Goal: Task Accomplishment & Management: Use online tool/utility

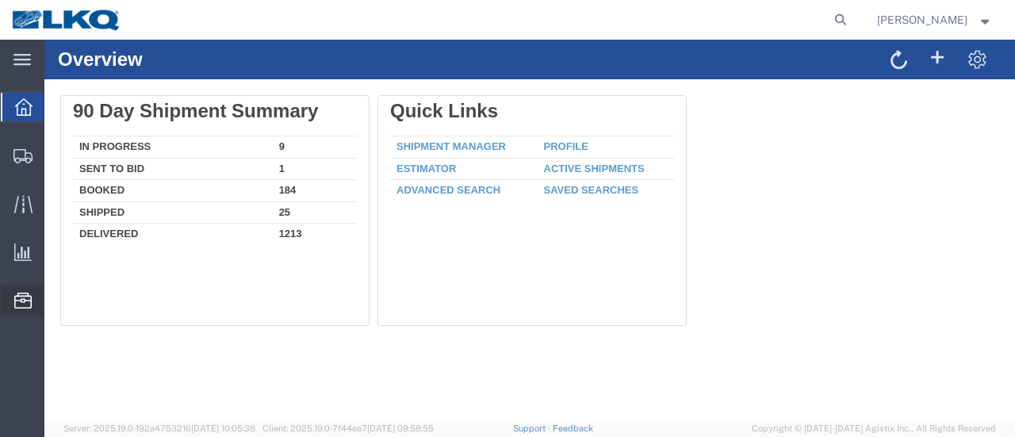
click at [0, 0] on span "Location Appointment" at bounding box center [0, 0] width 0 height 0
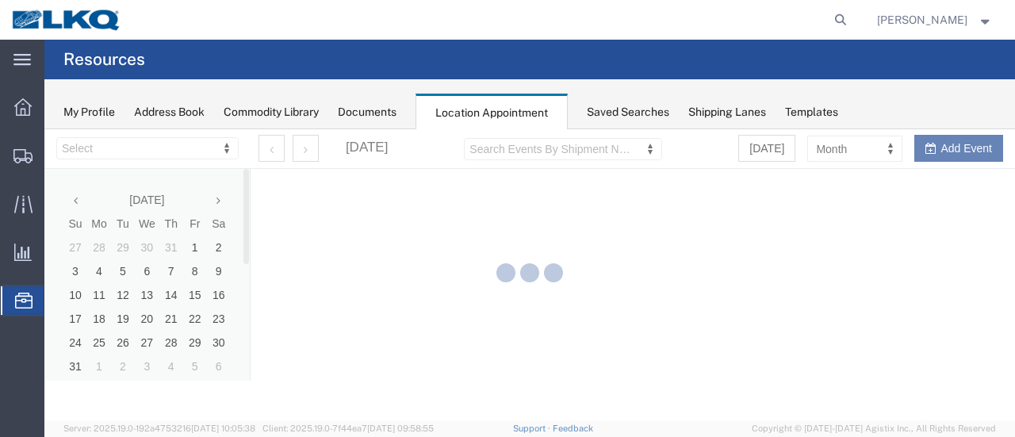
select select "28712"
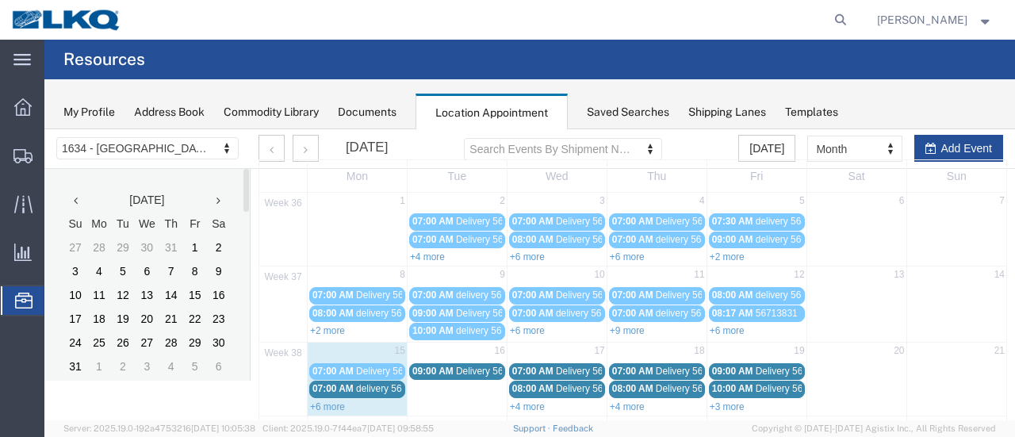
scroll to position [159, 0]
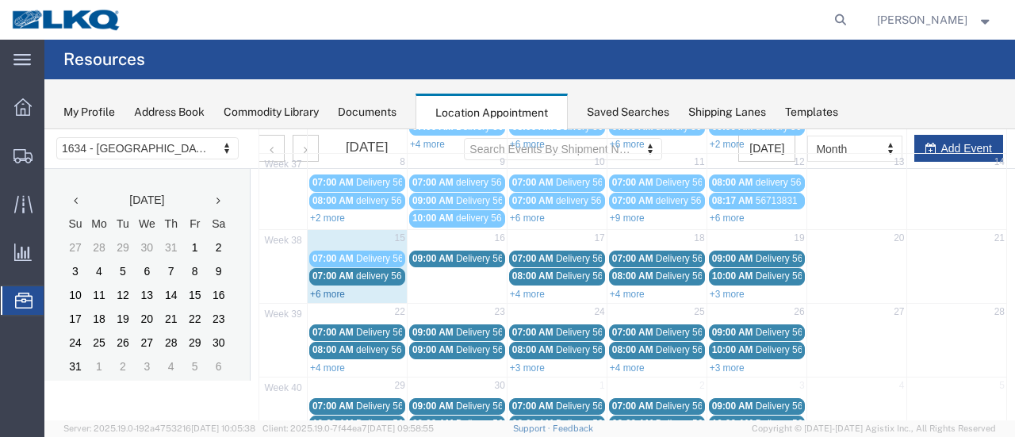
click at [324, 293] on link "+6 more" at bounding box center [327, 294] width 35 height 11
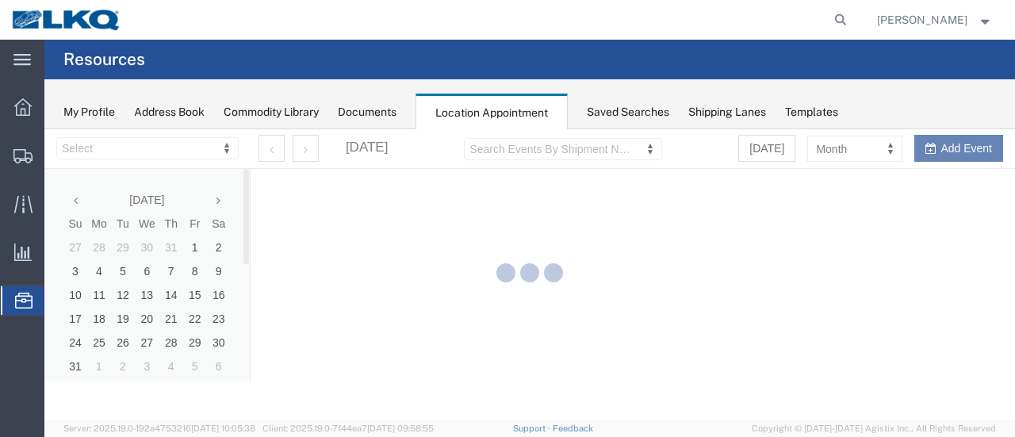
select select "28712"
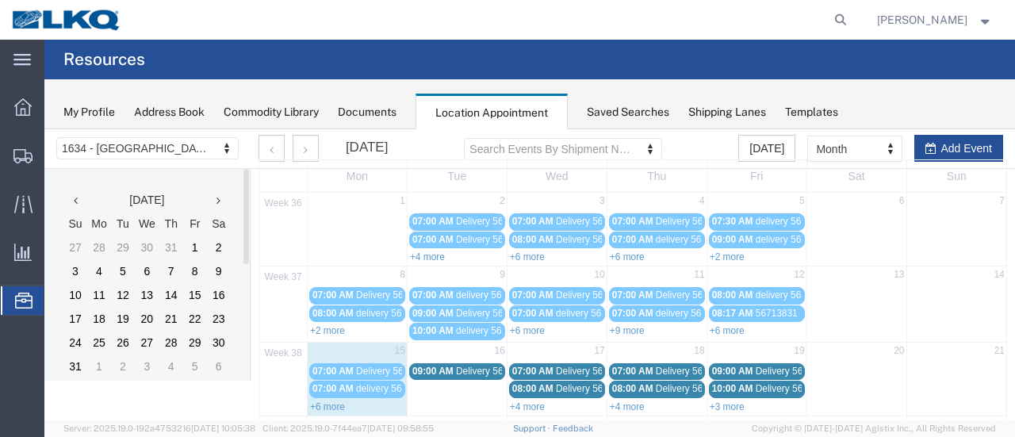
scroll to position [79, 0]
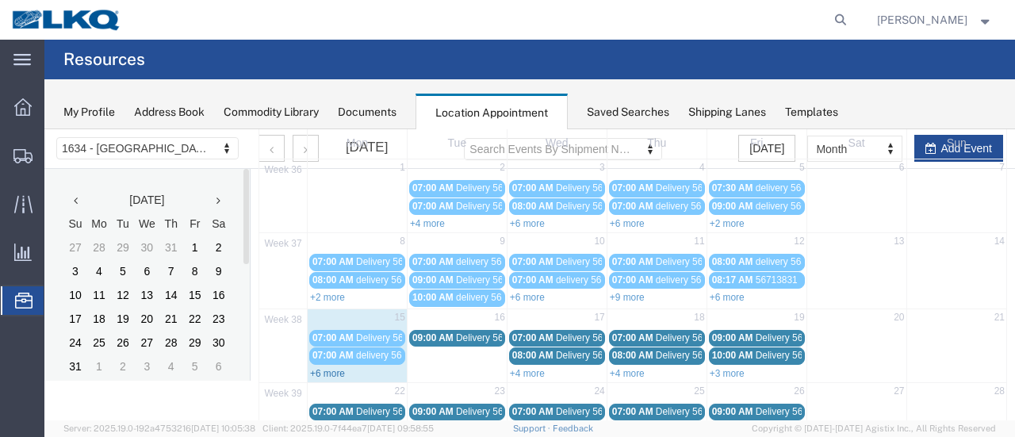
click at [313, 370] on link "+6 more" at bounding box center [327, 373] width 35 height 11
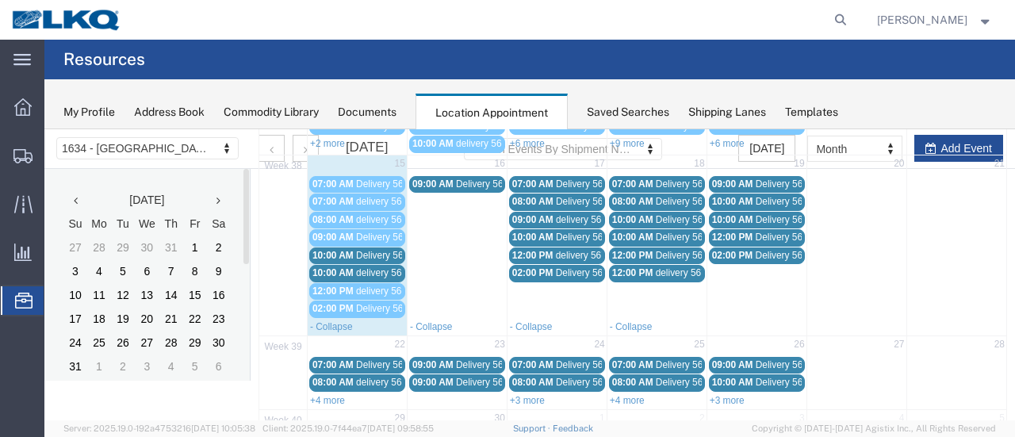
scroll to position [159, 0]
